Goal: Check status: Check status

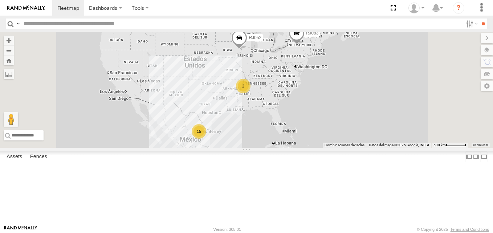
scroll to position [182, 0]
click at [0, 0] on div "RJ062" at bounding box center [0, 0] width 0 height 0
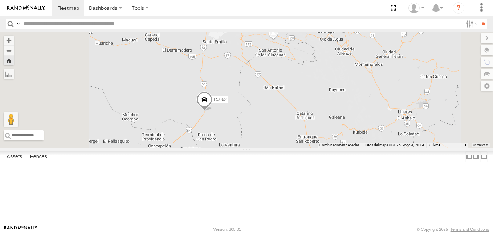
drag, startPoint x: 231, startPoint y: 176, endPoint x: 264, endPoint y: 147, distance: 44.0
click at [264, 147] on div "RJ062" at bounding box center [246, 90] width 493 height 116
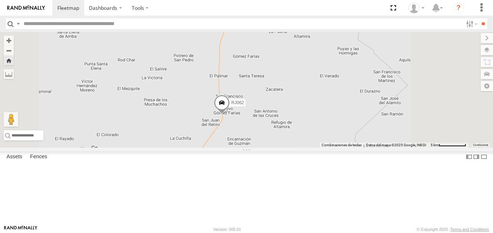
drag, startPoint x: 356, startPoint y: 151, endPoint x: 310, endPoint y: 162, distance: 47.5
click at [310, 148] on div "RJ062" at bounding box center [246, 90] width 493 height 116
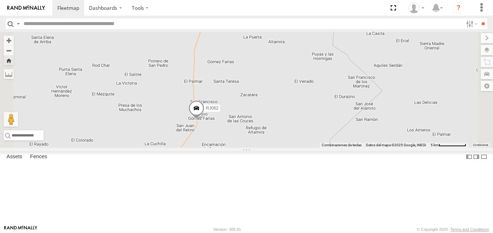
click at [219, 111] on span "RJ062" at bounding box center [212, 108] width 13 height 5
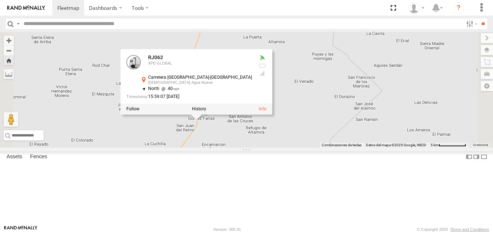
click at [318, 148] on div "RJ062 RJ062 XPD GLOBAL Carretera Zacatecas-Saltillo Ejido Agua Nueva 24.86891 ,…" at bounding box center [246, 90] width 493 height 116
